Goal: Information Seeking & Learning: Learn about a topic

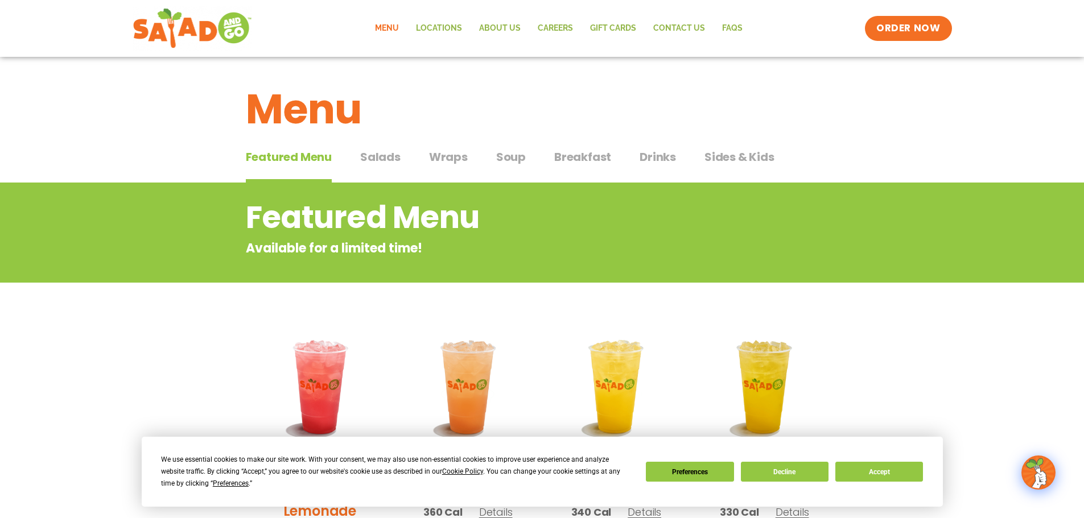
click at [374, 160] on span "Salads" at bounding box center [380, 157] width 40 height 17
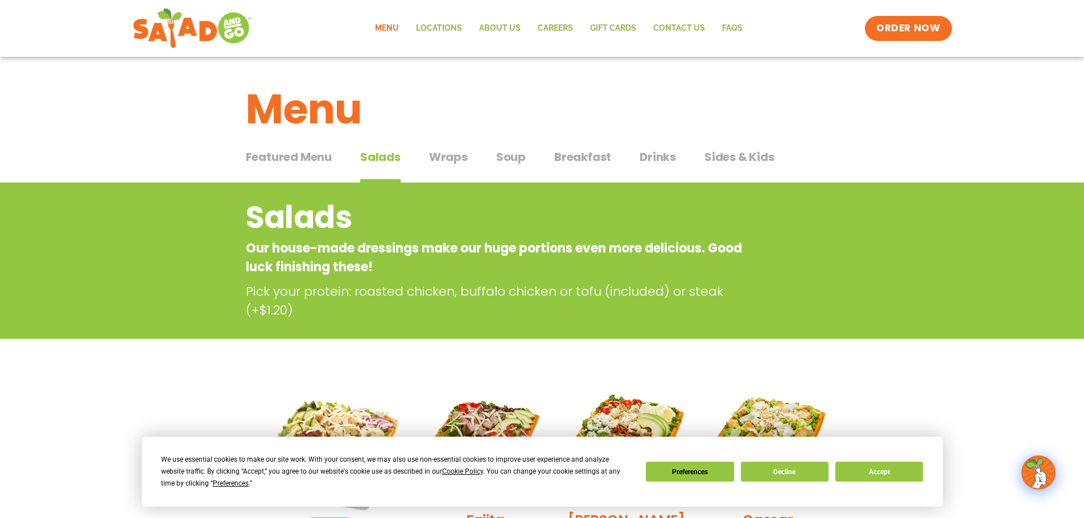
click at [443, 157] on span "Wraps" at bounding box center [448, 157] width 39 height 17
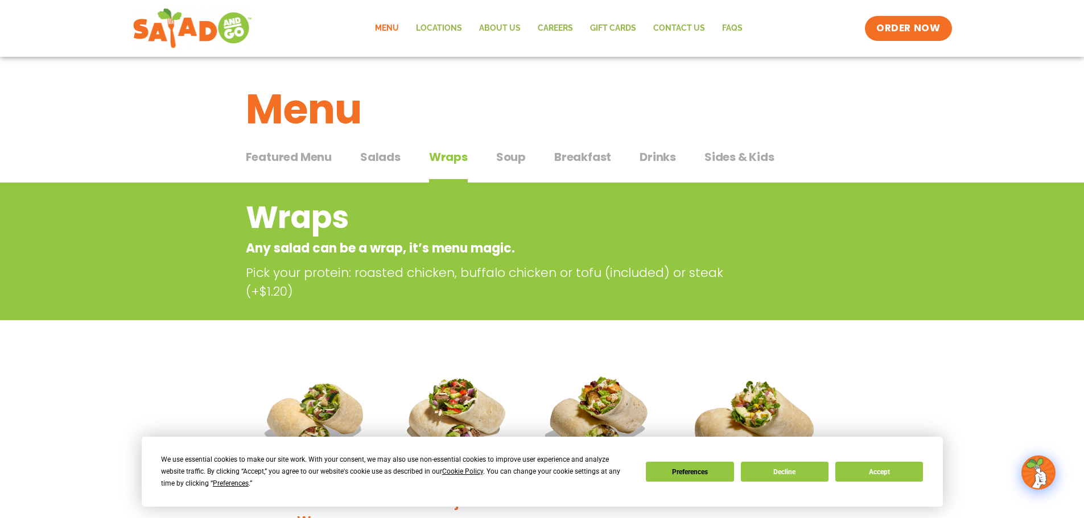
click at [382, 157] on span "Salads" at bounding box center [380, 157] width 40 height 17
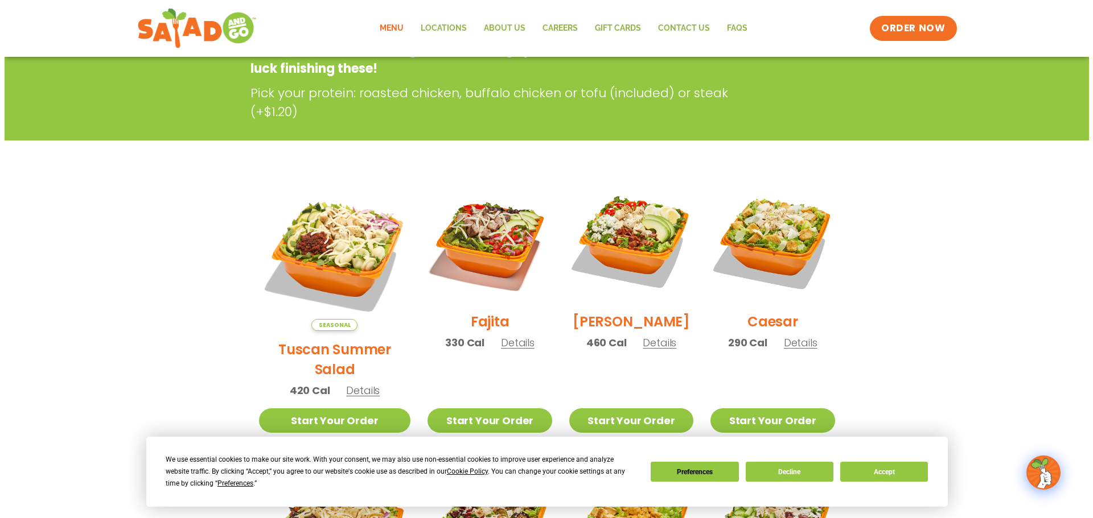
scroll to position [228, 0]
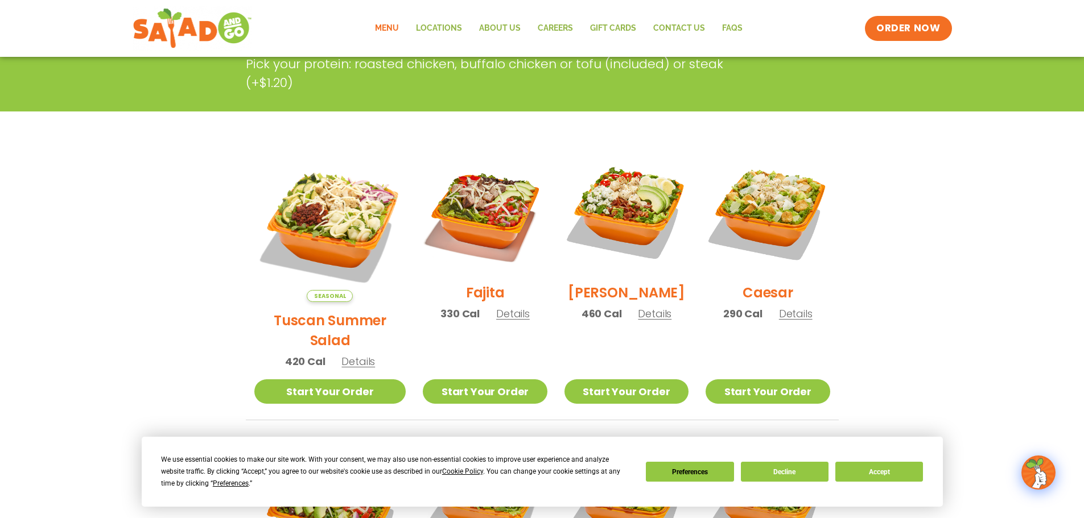
click at [352, 355] on span "Details" at bounding box center [358, 362] width 34 height 14
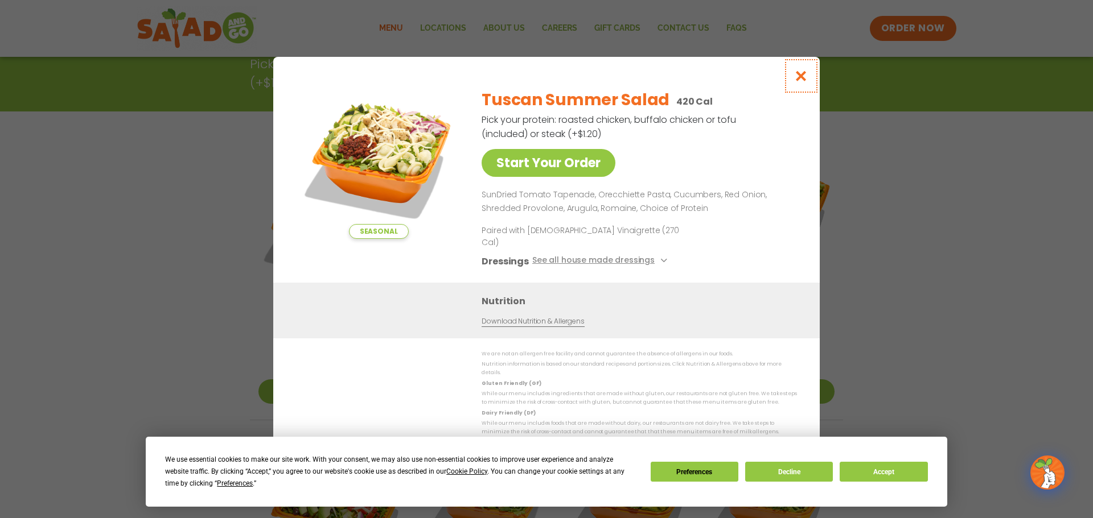
click at [806, 82] on icon "Close modal" at bounding box center [801, 76] width 14 height 12
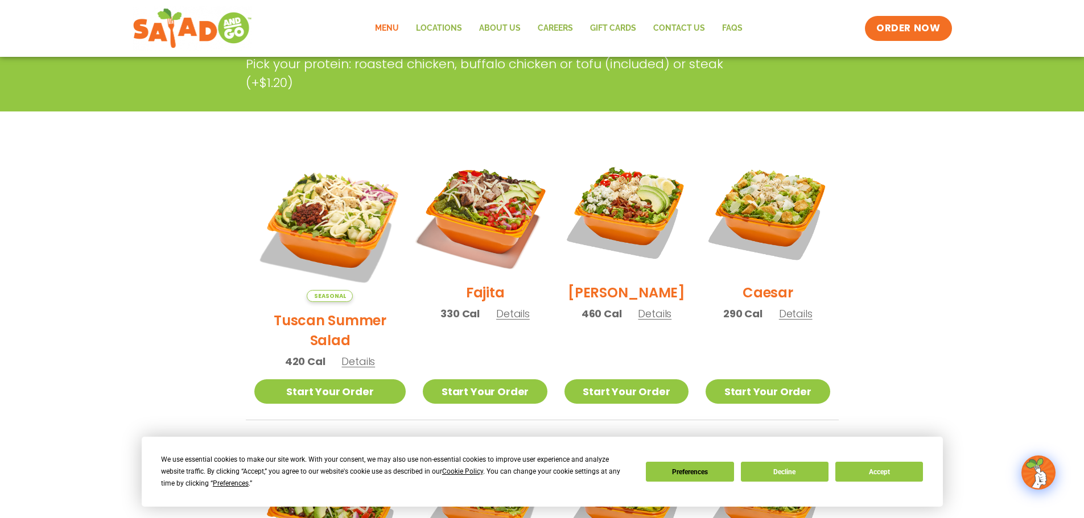
click at [480, 208] on img at bounding box center [485, 212] width 146 height 146
